Goal: Navigation & Orientation: Go to known website

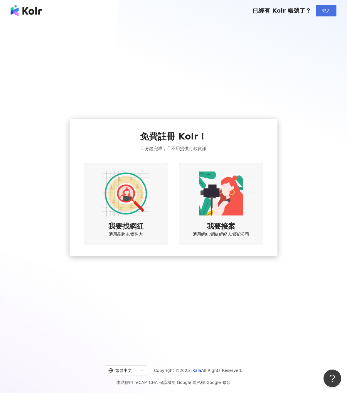
click at [319, 10] on button "登入" at bounding box center [326, 11] width 21 height 12
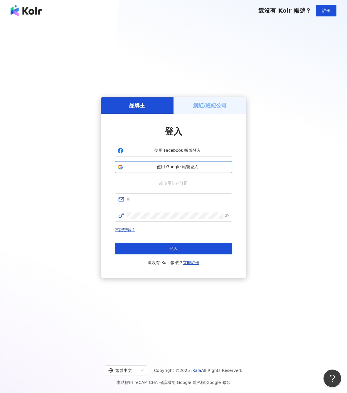
click at [168, 168] on span "使用 Google 帳號登入" at bounding box center [178, 167] width 104 height 6
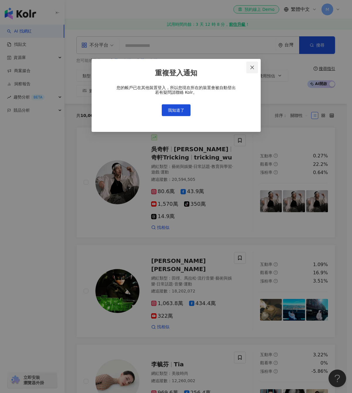
click at [252, 66] on icon "close" at bounding box center [252, 67] width 5 height 5
